Goal: Browse casually: Explore the website without a specific task or goal

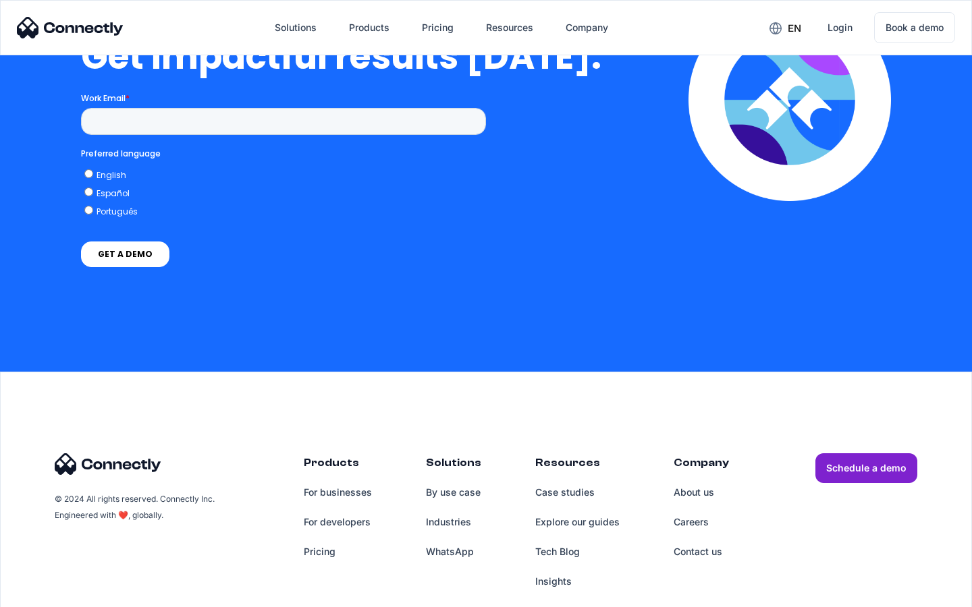
scroll to position [2977, 0]
